Goal: Navigation & Orientation: Find specific page/section

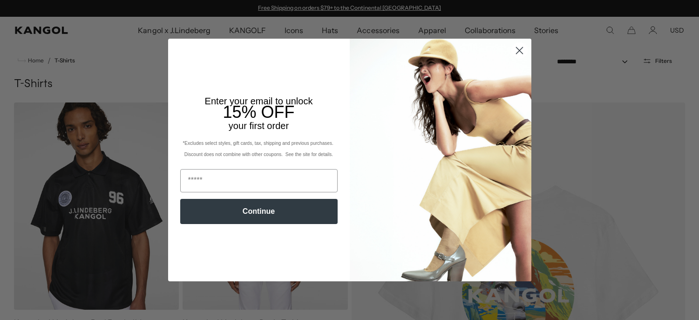
click at [518, 53] on icon "Close dialog" at bounding box center [519, 50] width 7 height 7
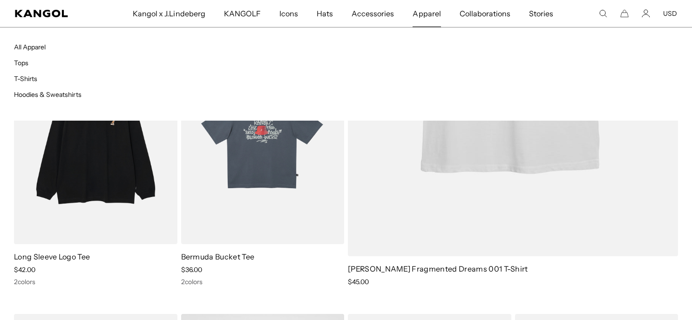
click at [420, 17] on span "Apparel" at bounding box center [426, 13] width 28 height 27
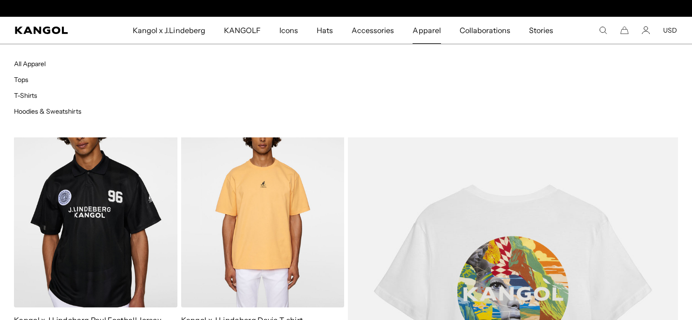
scroll to position [0, 192]
click at [25, 95] on link "T-Shirts" at bounding box center [25, 95] width 23 height 8
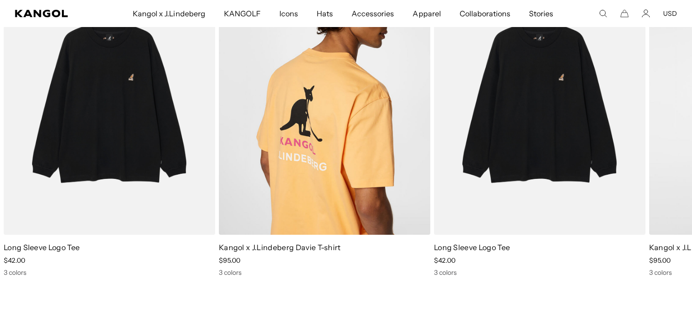
scroll to position [931, 0]
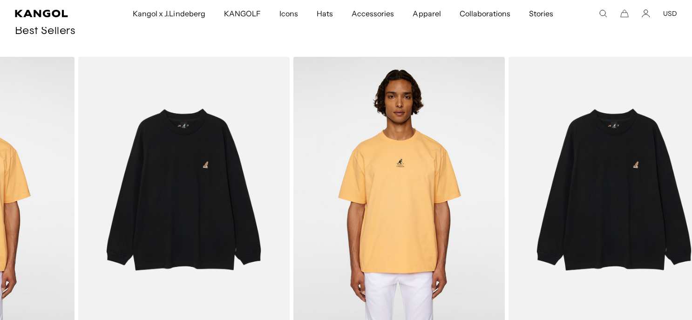
drag, startPoint x: 348, startPoint y: 113, endPoint x: -11, endPoint y: 108, distance: 358.5
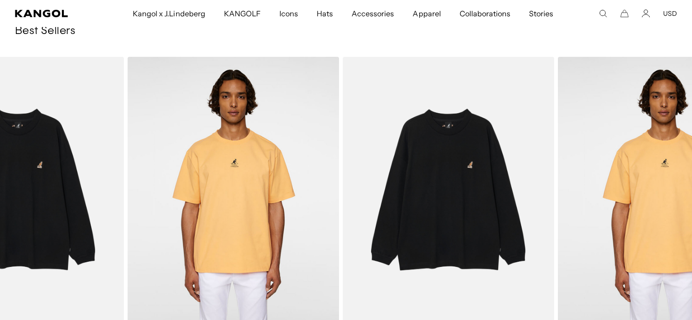
drag, startPoint x: 513, startPoint y: 149, endPoint x: 172, endPoint y: 137, distance: 341.4
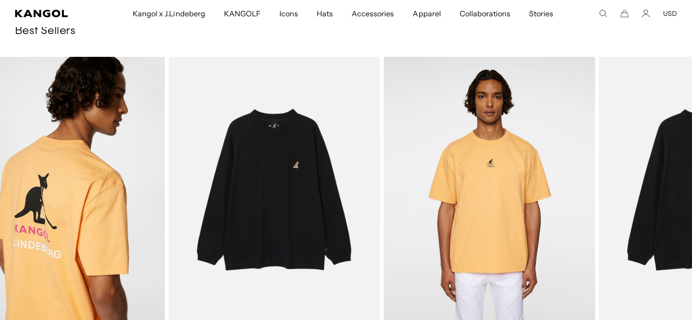
drag, startPoint x: 488, startPoint y: 141, endPoint x: 41, endPoint y: 126, distance: 446.7
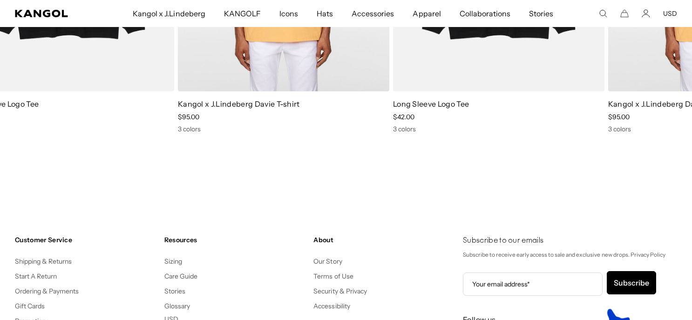
scroll to position [0, 192]
drag, startPoint x: 559, startPoint y: 77, endPoint x: -169, endPoint y: 153, distance: 732.0
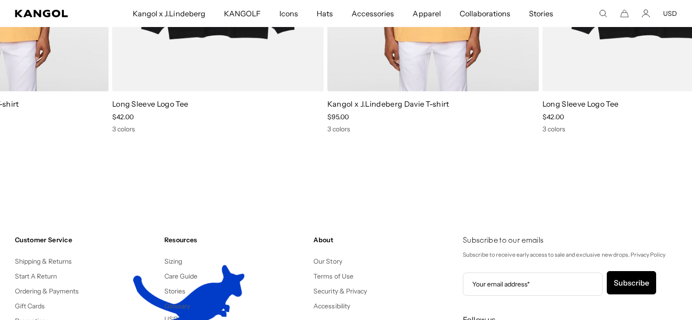
drag, startPoint x: 532, startPoint y: 95, endPoint x: -295, endPoint y: 135, distance: 828.2
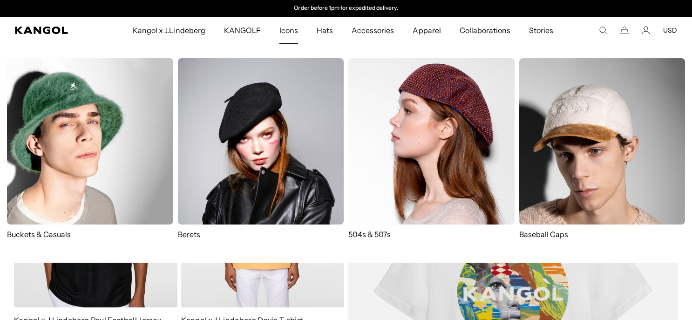
click at [284, 31] on span "Icons" at bounding box center [288, 30] width 19 height 27
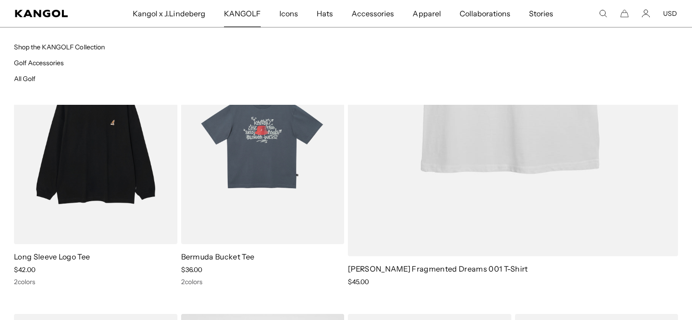
click at [257, 19] on span "KANGOLF" at bounding box center [242, 13] width 37 height 27
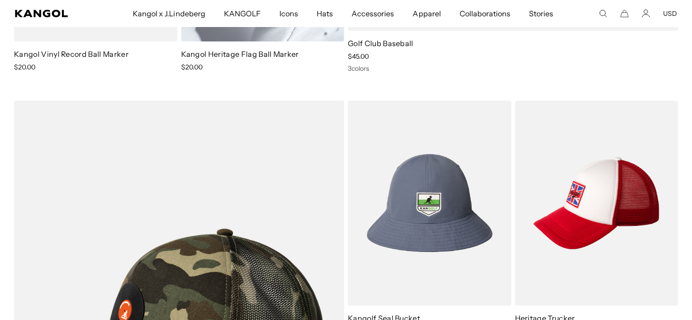
scroll to position [1071, 0]
